Goal: Transaction & Acquisition: Download file/media

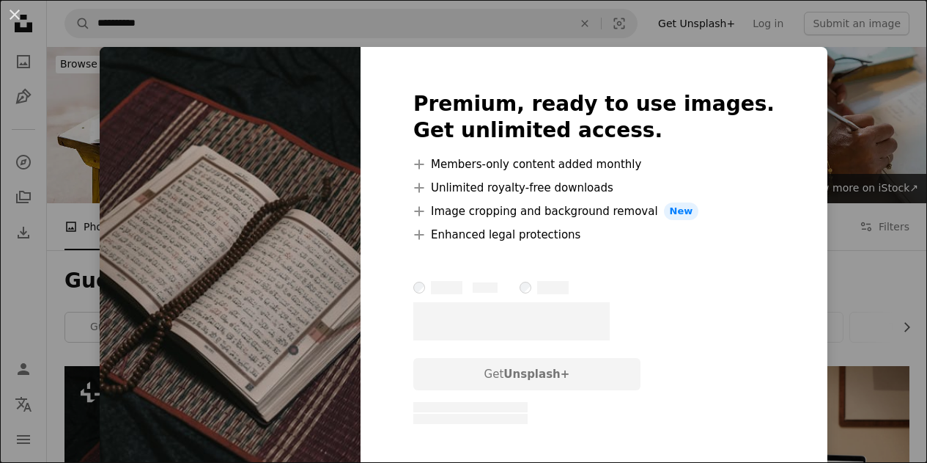
scroll to position [268, 0]
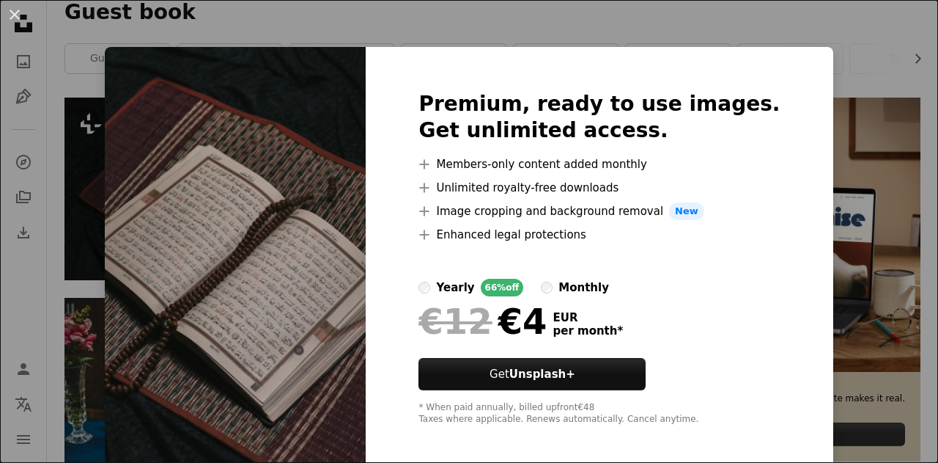
click at [859, 96] on div "An X shape Premium, ready to use images. Get unlimited access. A plus sign Memb…" at bounding box center [469, 231] width 938 height 463
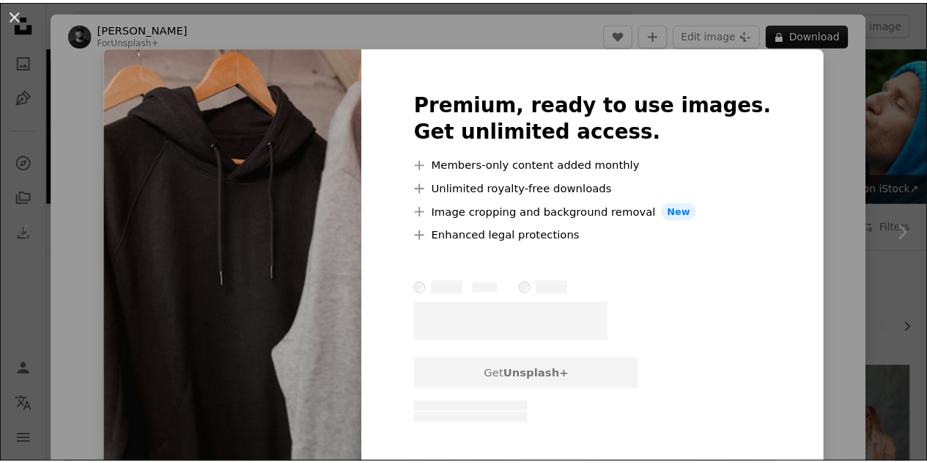
scroll to position [144, 0]
